Goal: Transaction & Acquisition: Purchase product/service

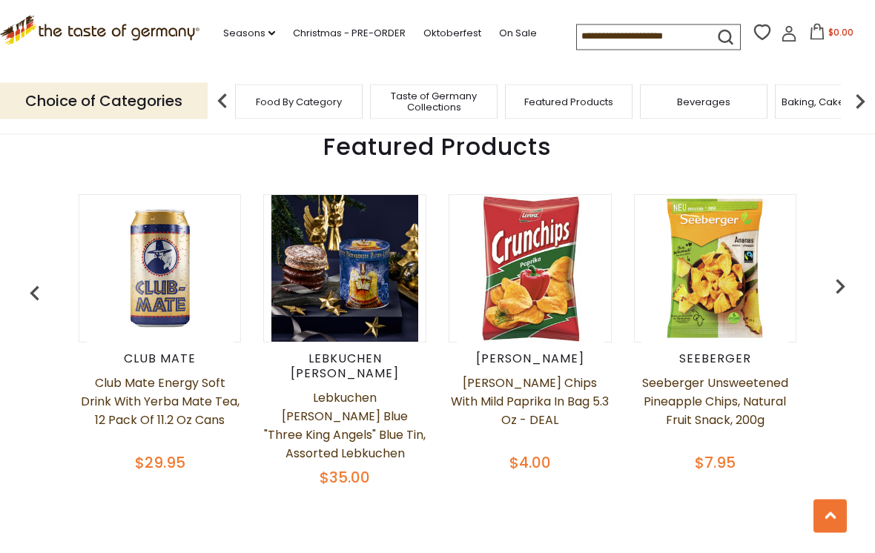
scroll to position [559, 0]
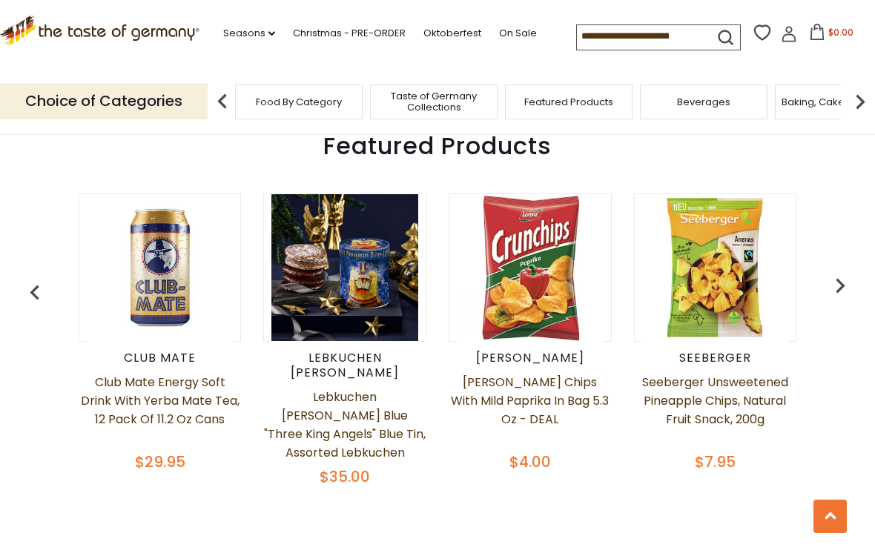
click at [835, 292] on img "button" at bounding box center [840, 286] width 30 height 30
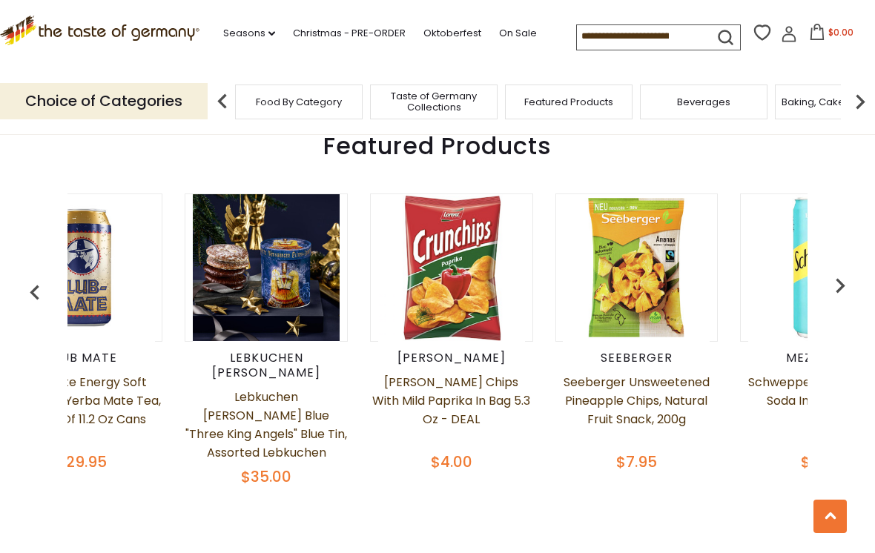
scroll to position [0, 99]
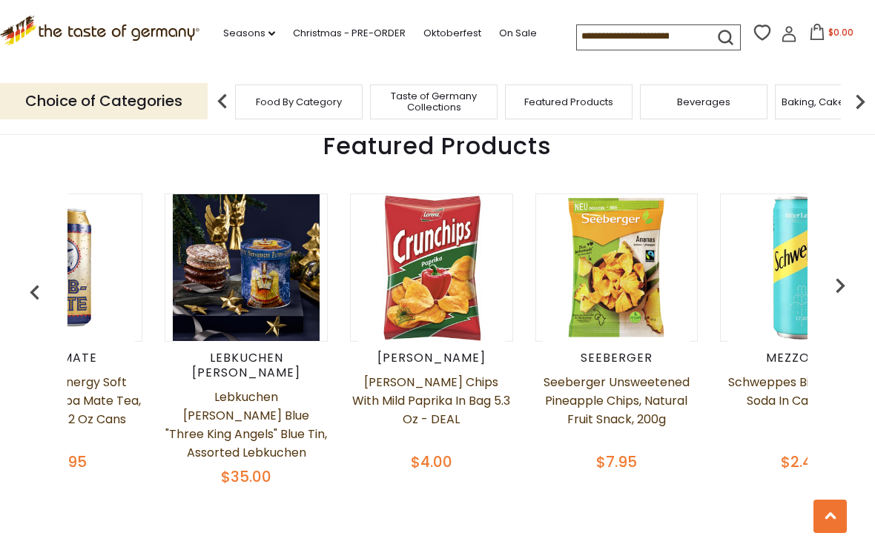
click at [233, 102] on img at bounding box center [223, 102] width 30 height 30
click at [277, 104] on span "Food By Category" at bounding box center [291, 101] width 86 height 11
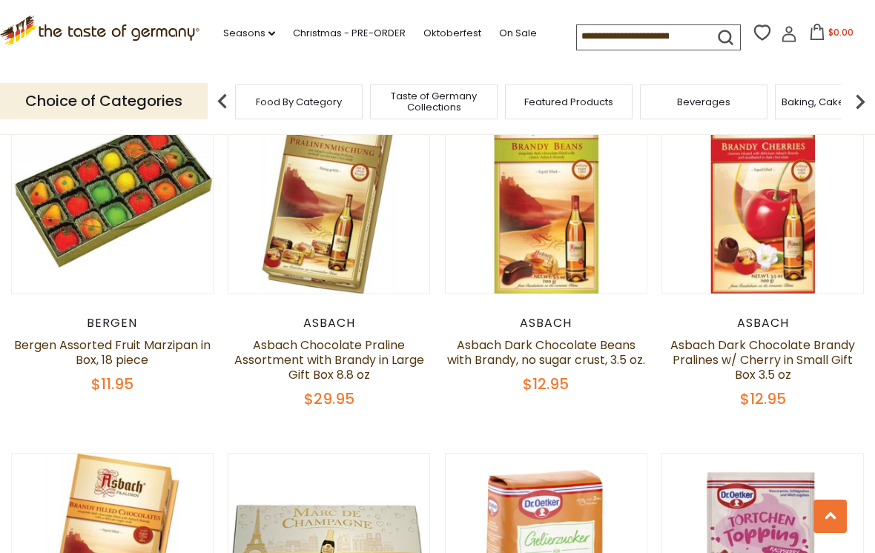
scroll to position [2706, 0]
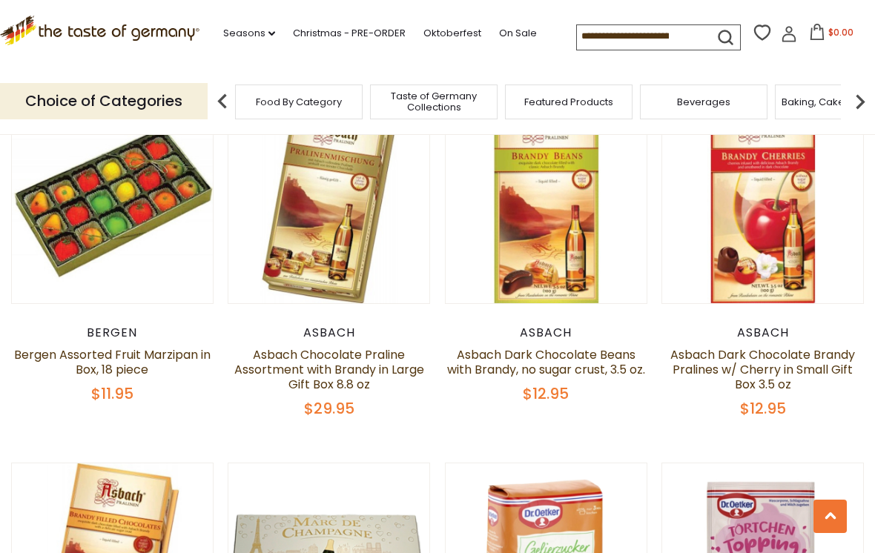
click at [153, 105] on p "Choice of Categories" at bounding box center [104, 101] width 208 height 36
click at [141, 104] on p "Choice of Categories" at bounding box center [104, 101] width 208 height 36
click at [577, 33] on input at bounding box center [639, 35] width 125 height 21
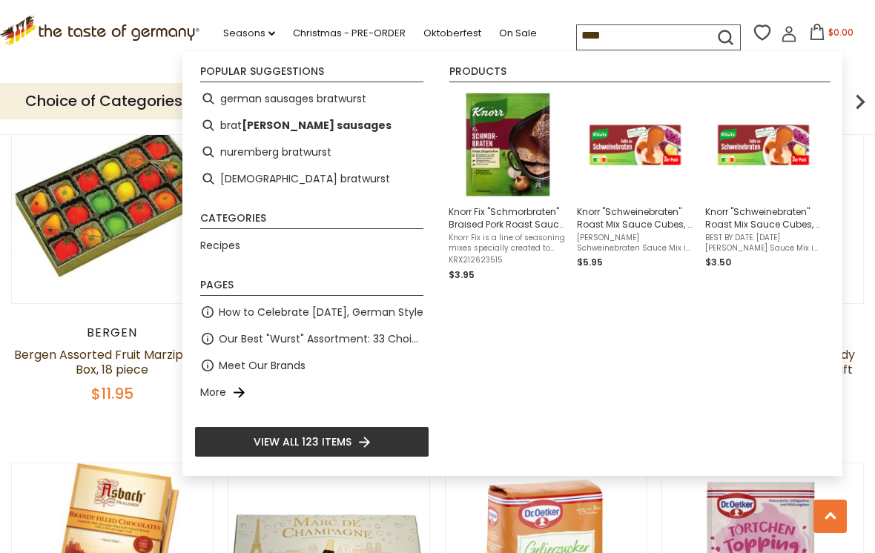
type input "*****"
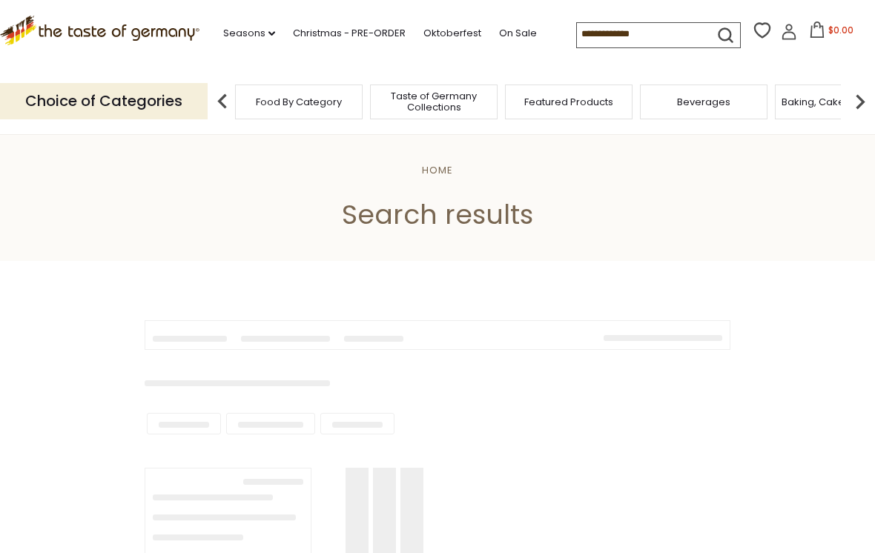
type input "*****"
